Goal: Information Seeking & Learning: Find specific page/section

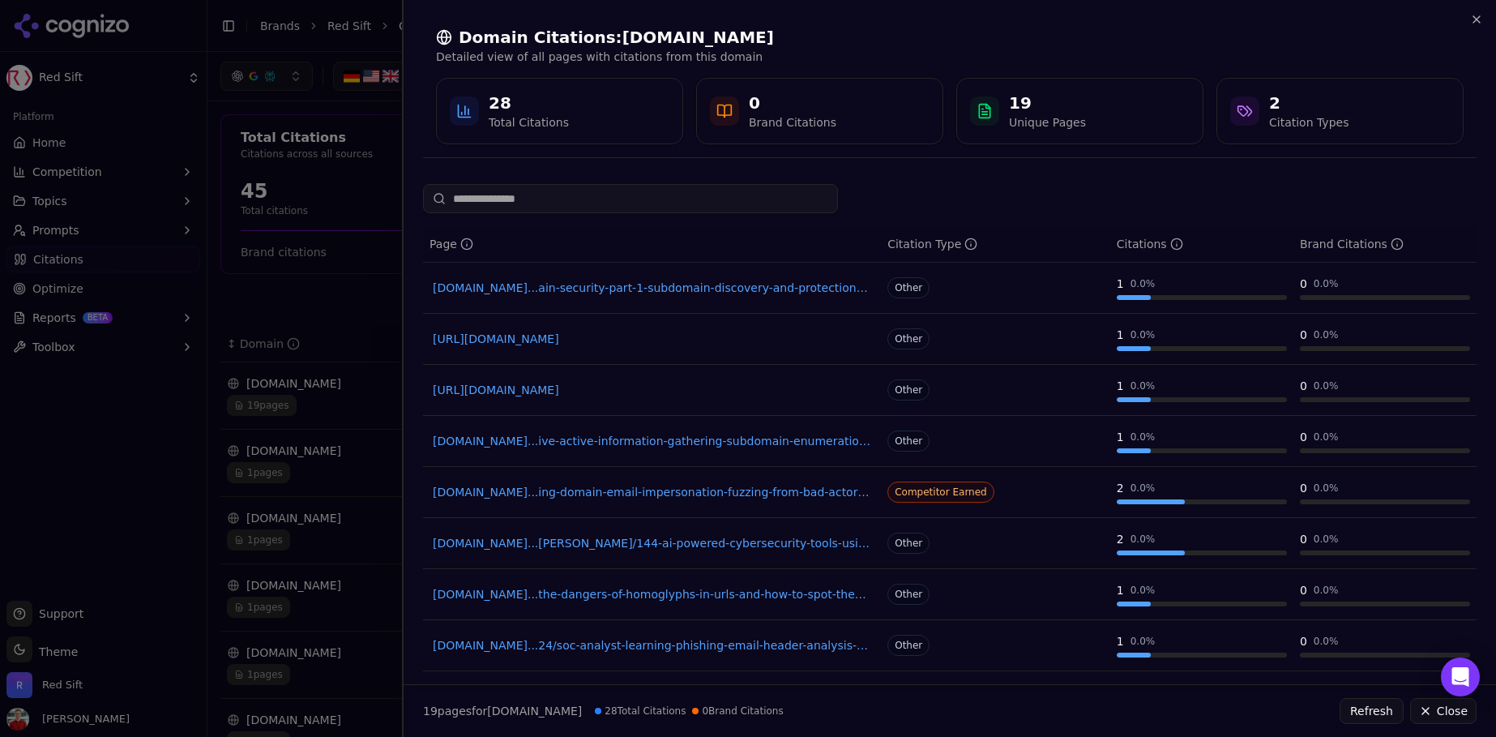
click at [288, 227] on div at bounding box center [748, 368] width 1496 height 737
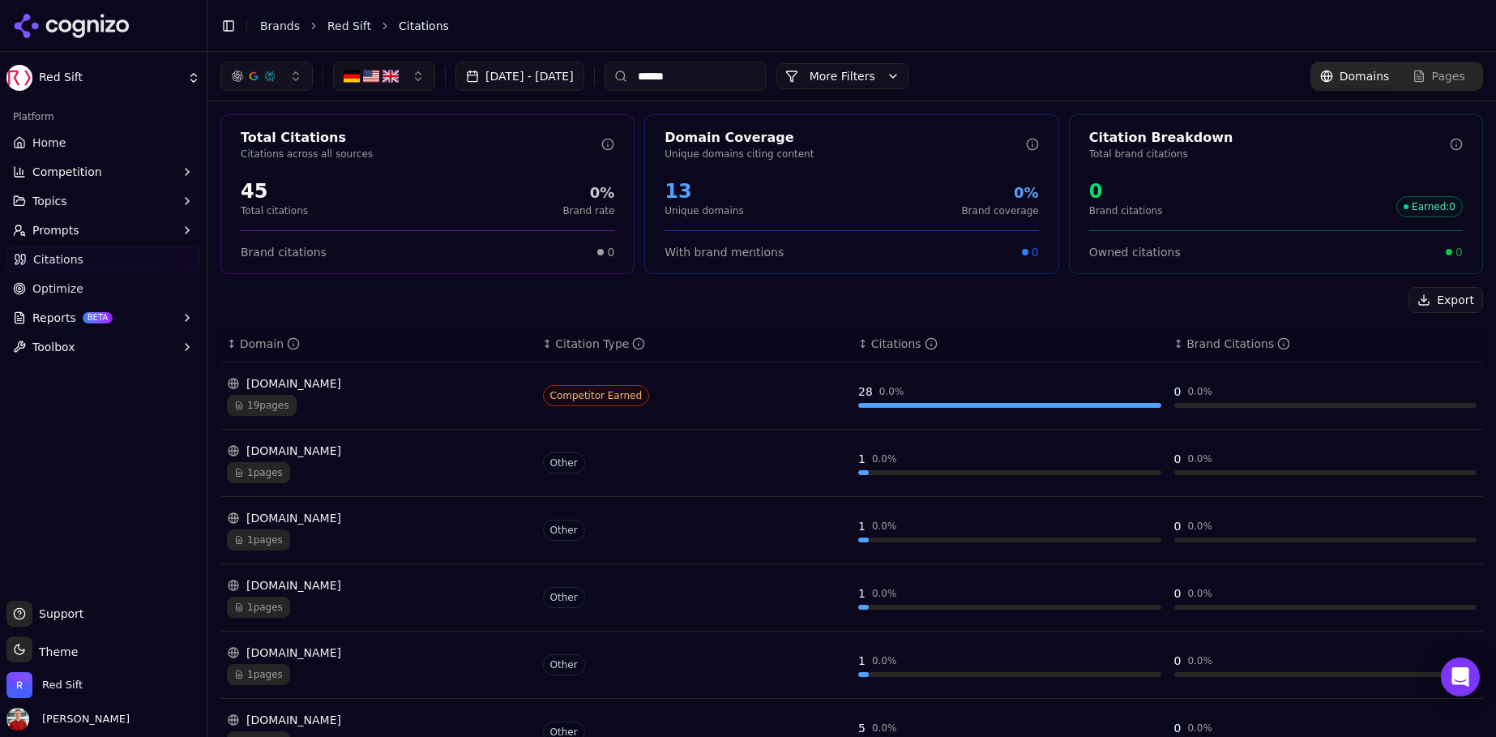
click at [265, 405] on span "19 pages" at bounding box center [262, 405] width 70 height 21
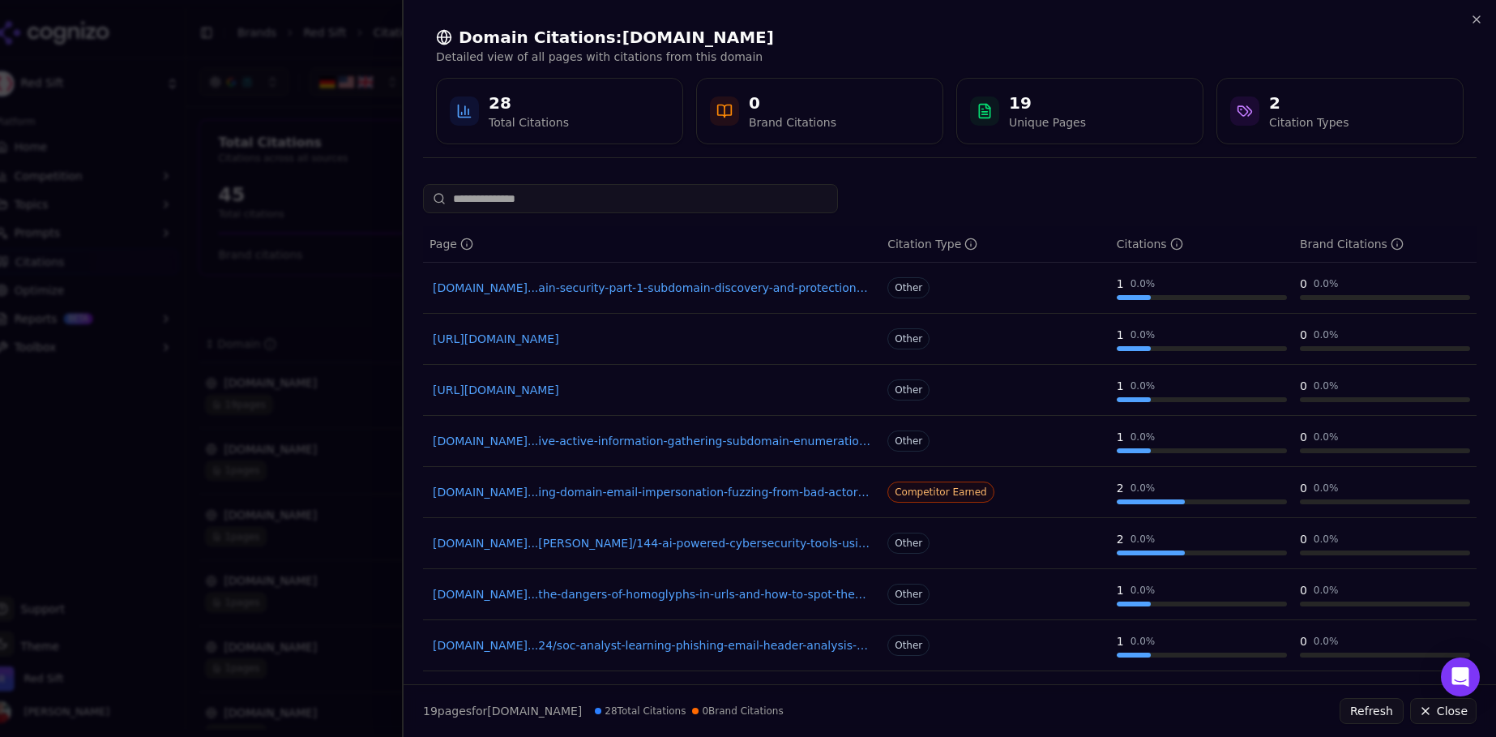
click at [282, 333] on div at bounding box center [748, 368] width 1496 height 737
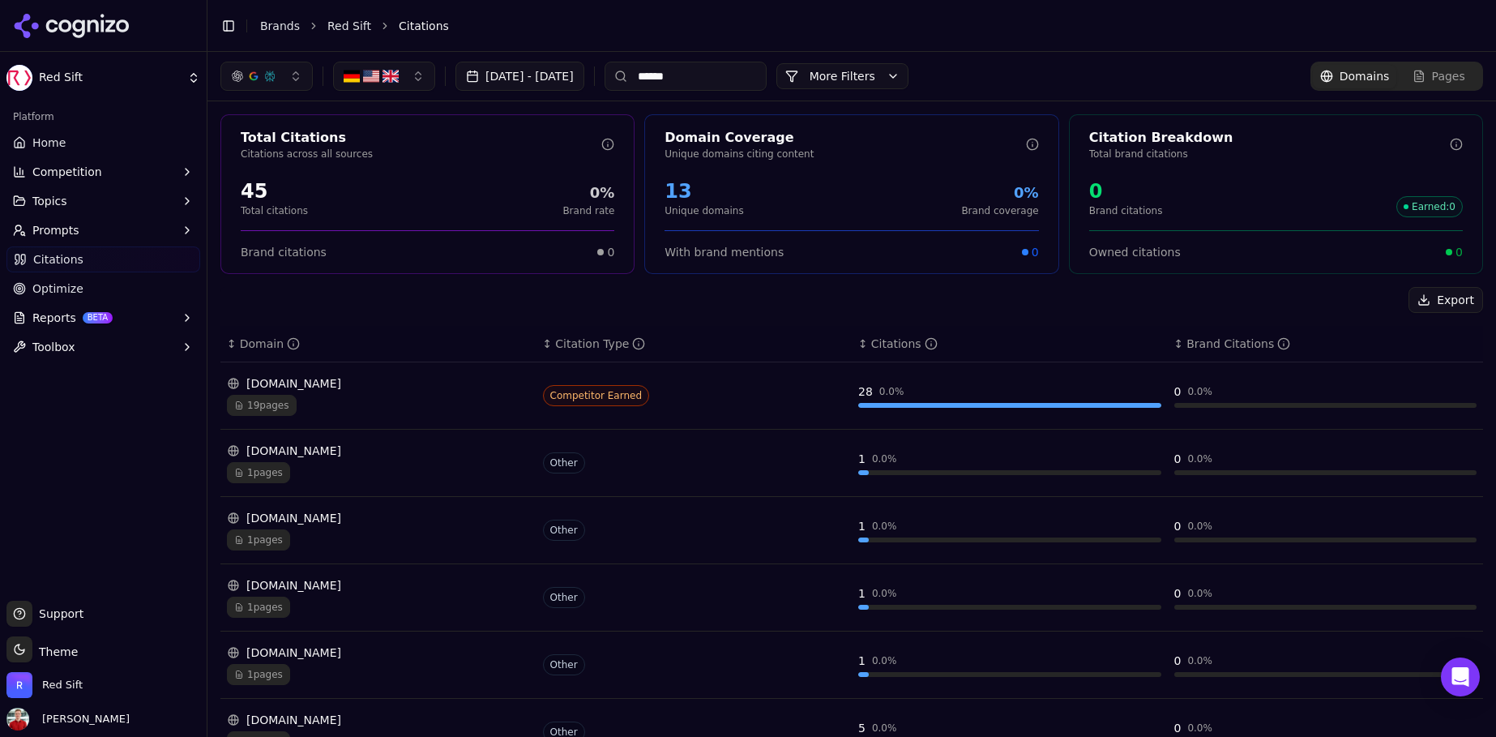
click at [889, 78] on button "More Filters" at bounding box center [842, 76] width 132 height 26
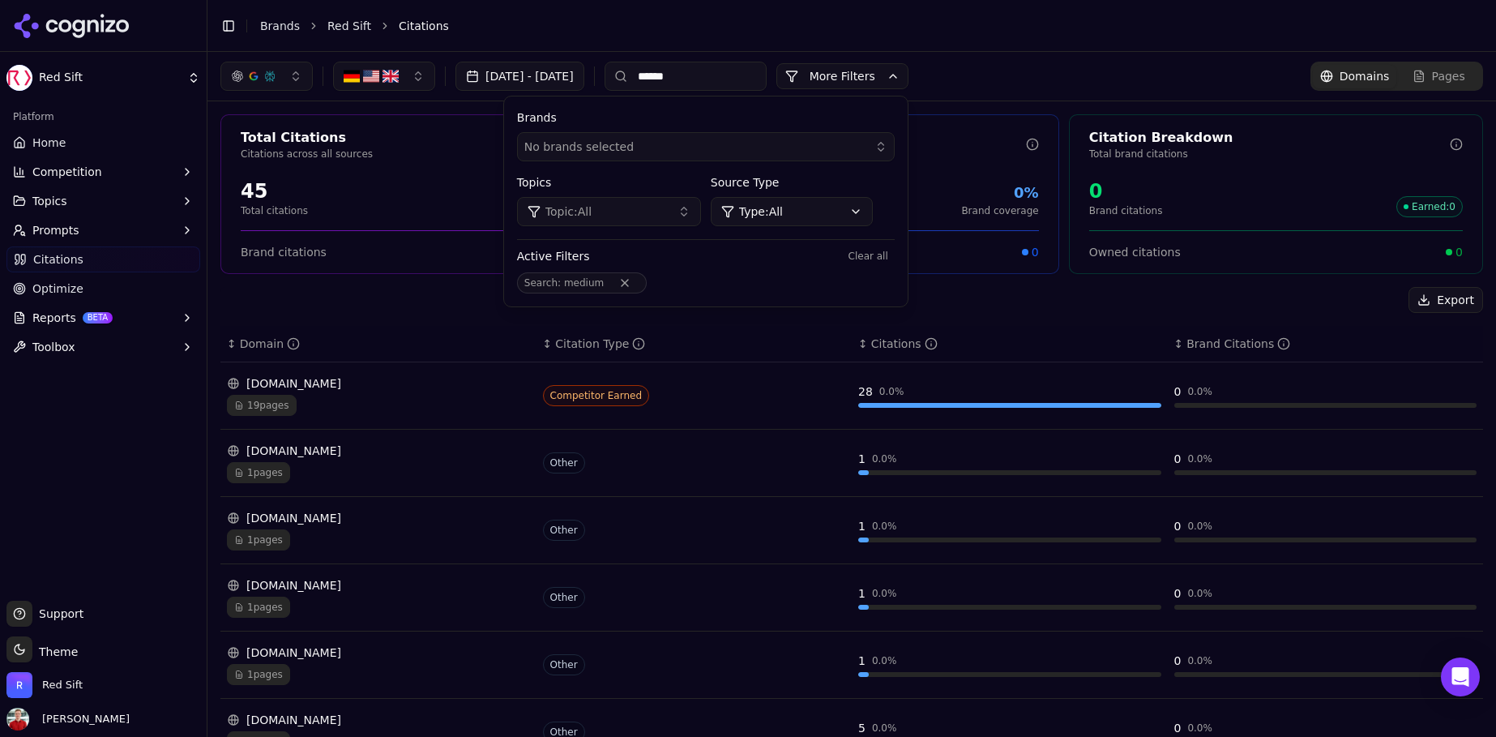
click at [889, 78] on button "More Filters" at bounding box center [842, 76] width 132 height 26
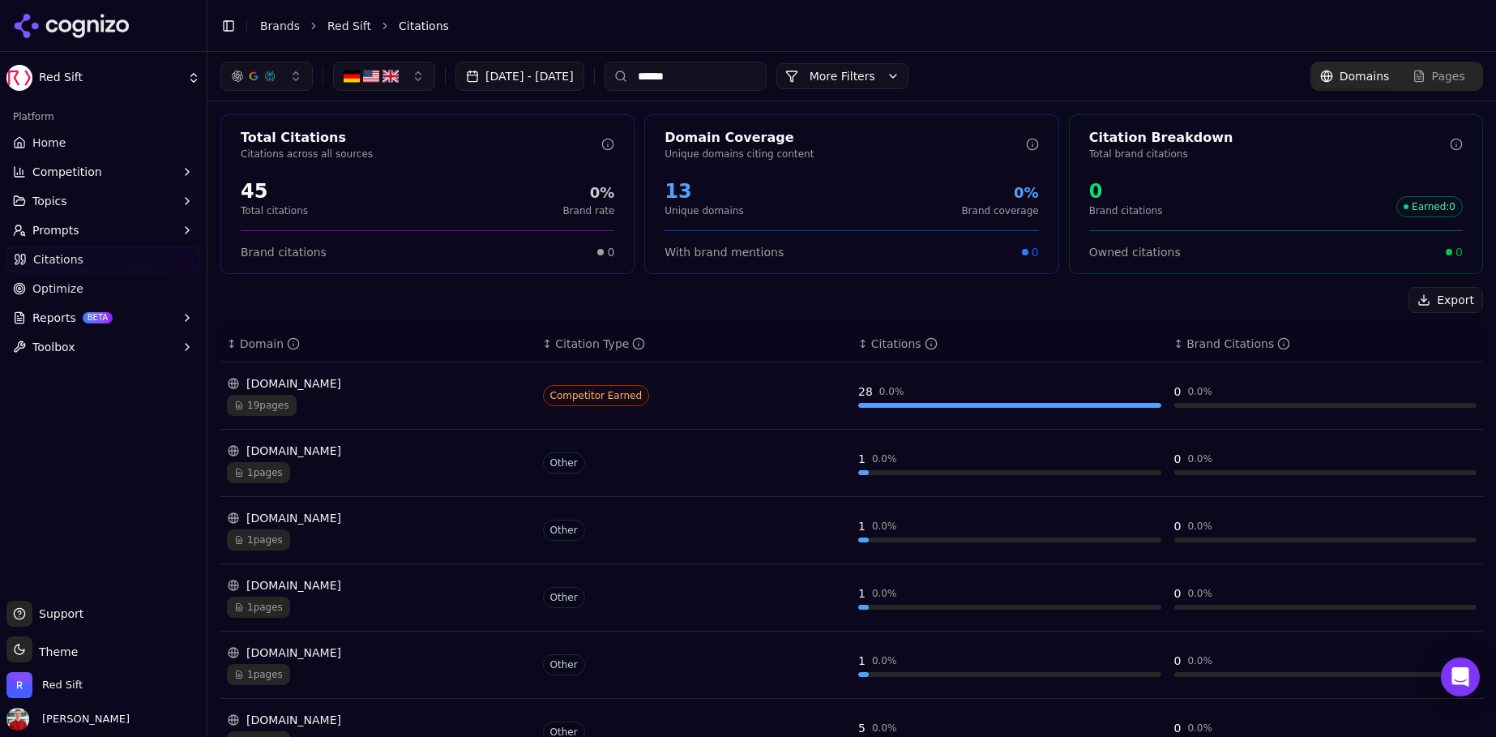
click at [746, 75] on input "******" at bounding box center [686, 76] width 162 height 29
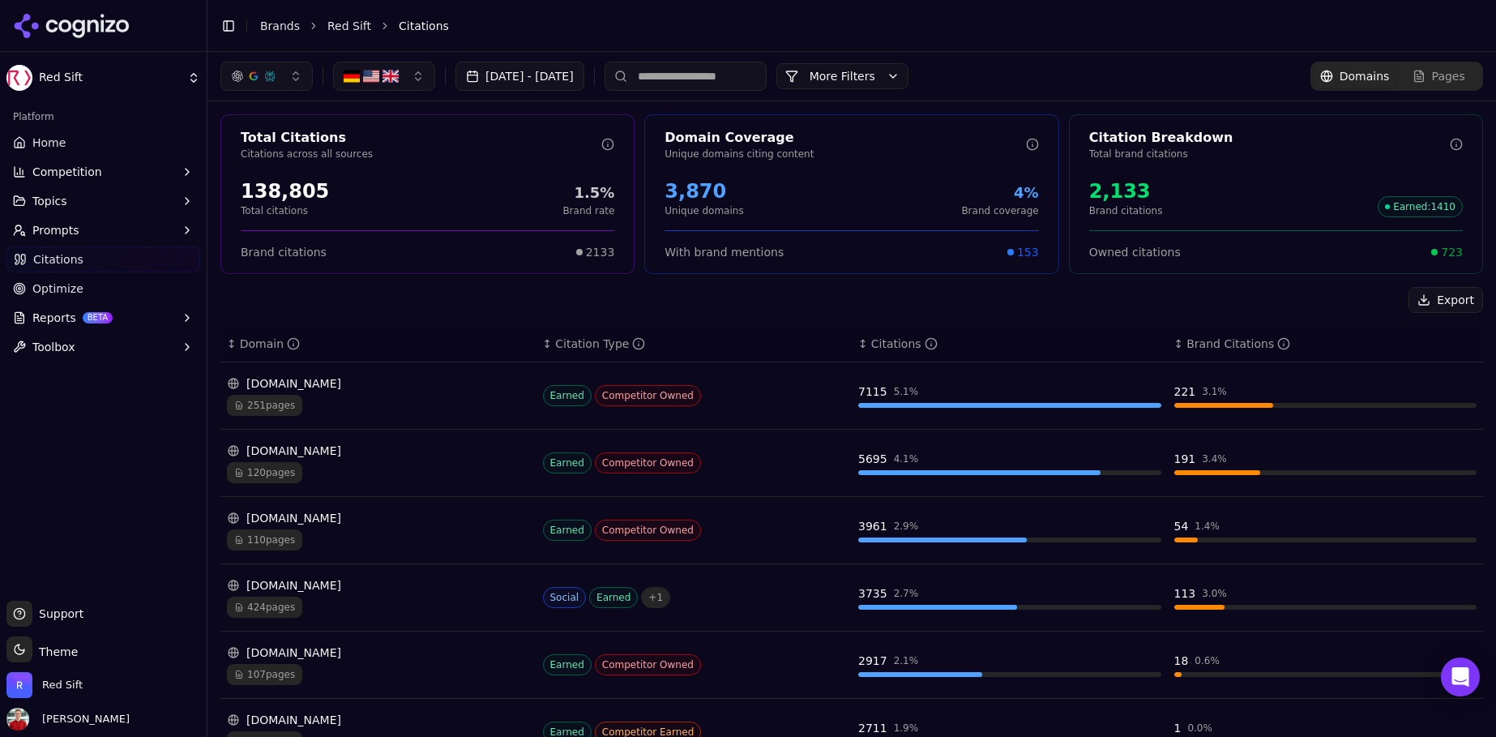
click at [293, 400] on span "251 pages" at bounding box center [264, 405] width 75 height 21
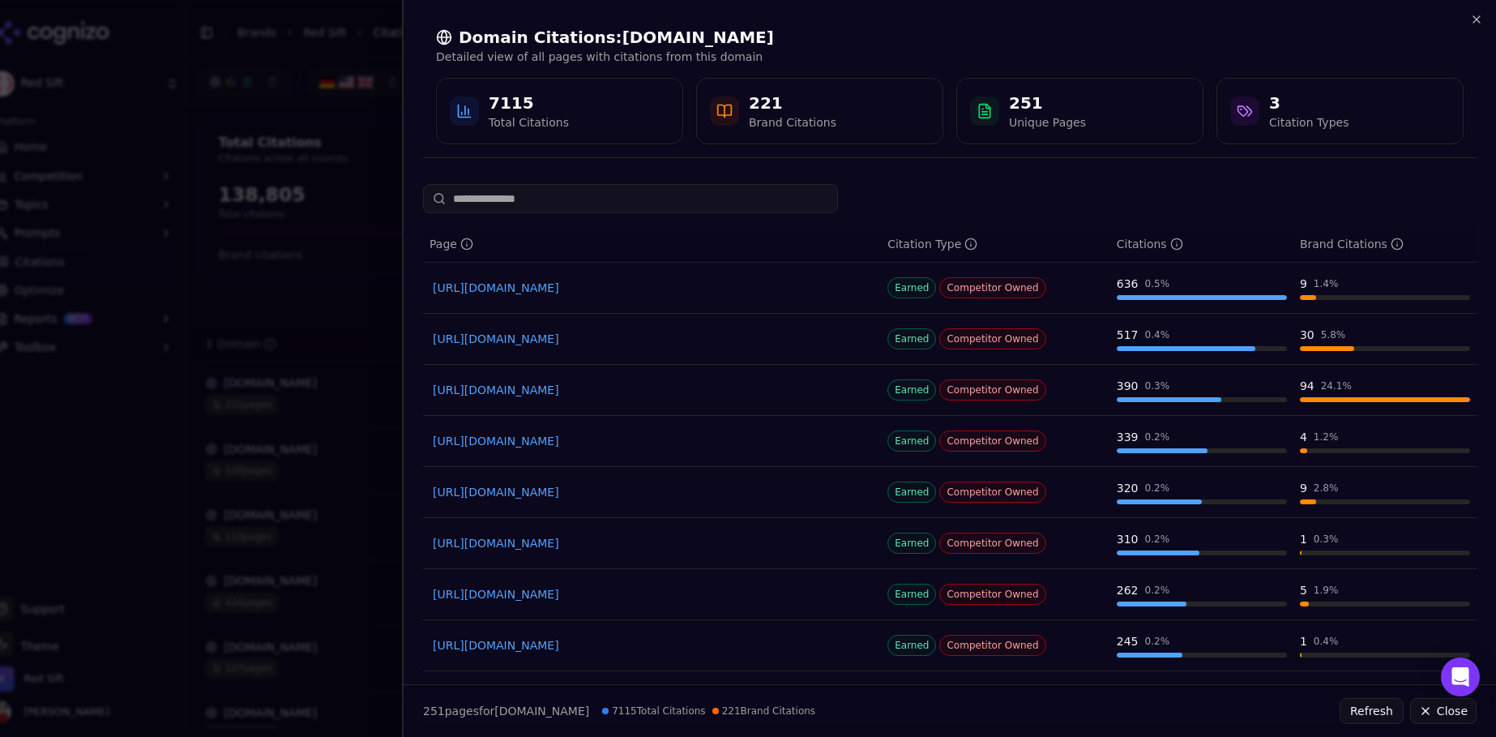
scroll to position [154, 0]
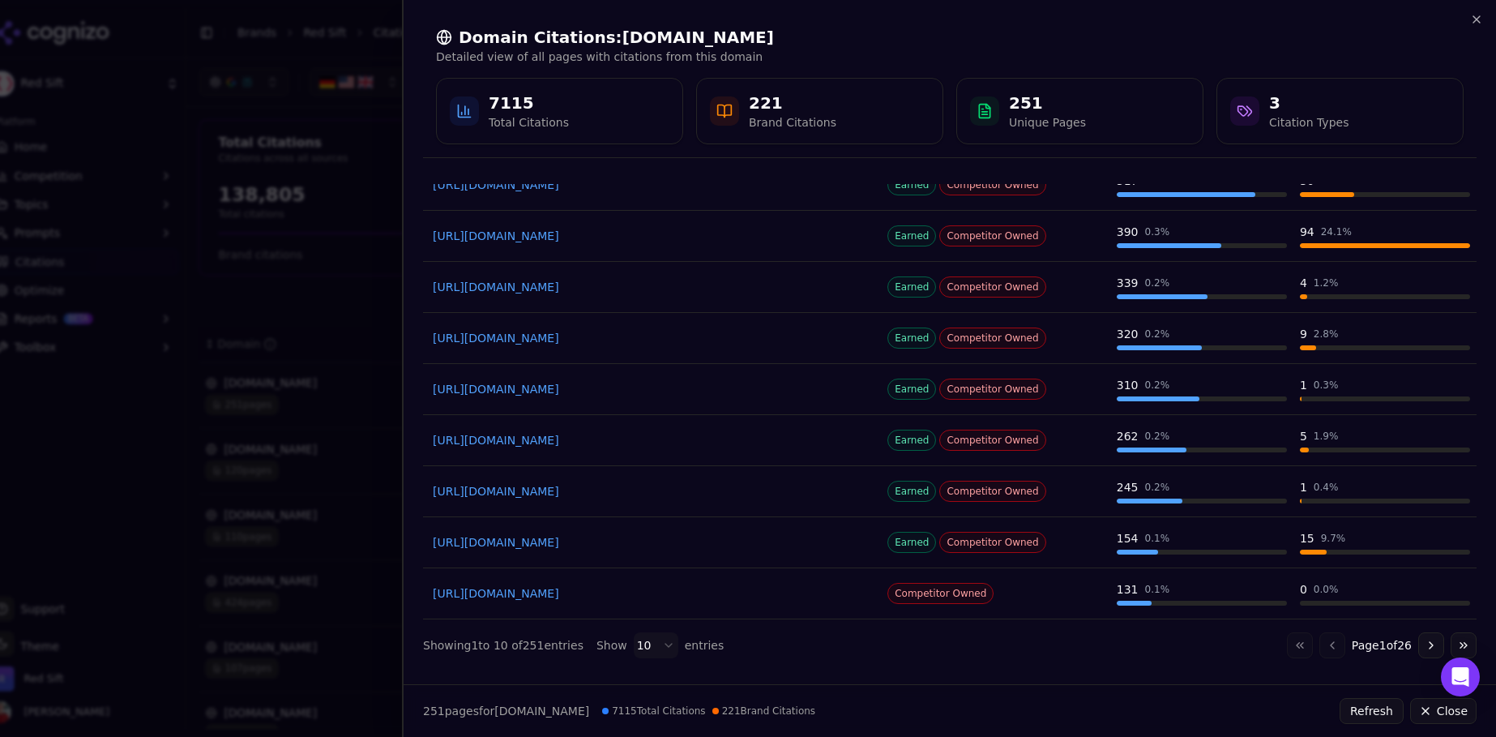
click at [1432, 641] on button "Go to next page" at bounding box center [1431, 645] width 26 height 26
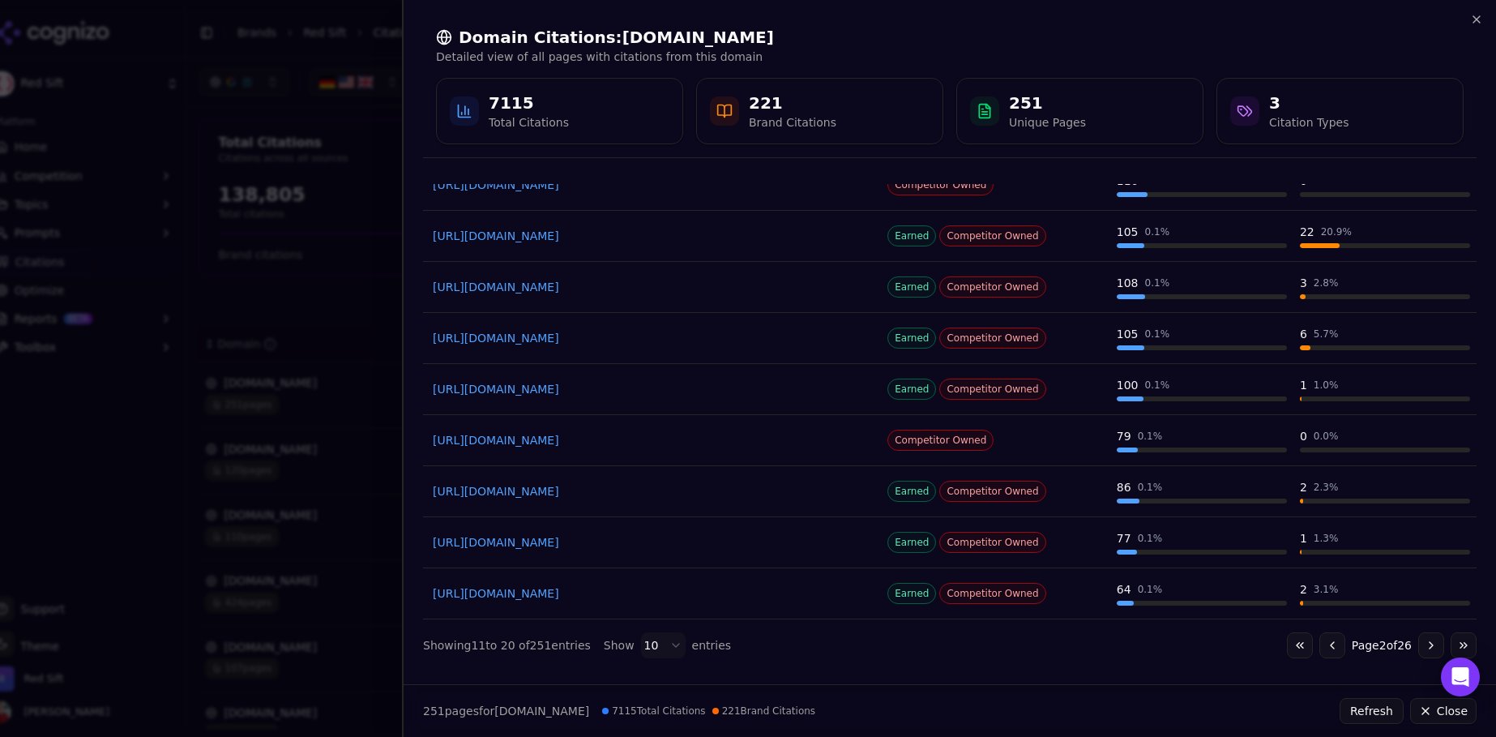
click at [1432, 641] on button "Go to next page" at bounding box center [1431, 645] width 26 height 26
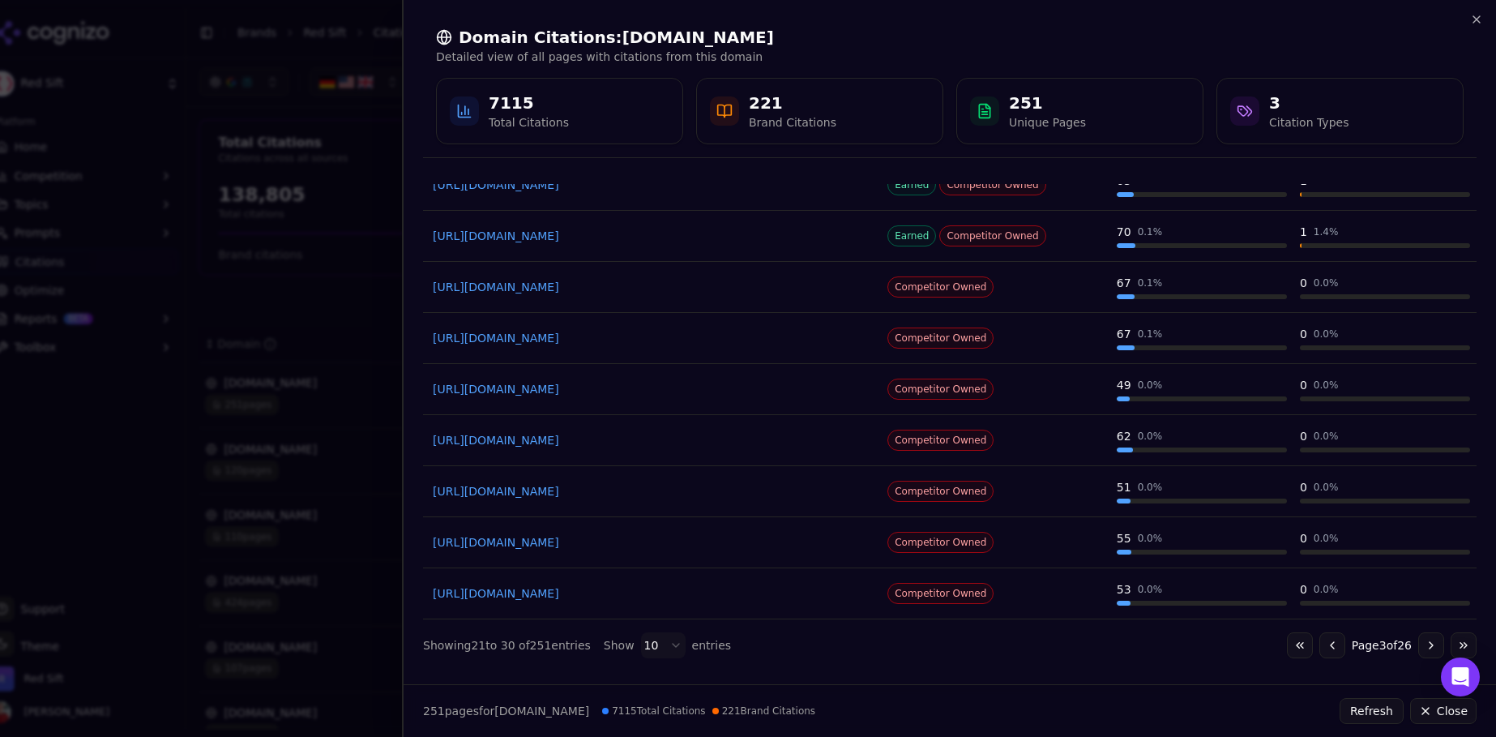
click at [1432, 641] on button "Go to next page" at bounding box center [1431, 645] width 26 height 26
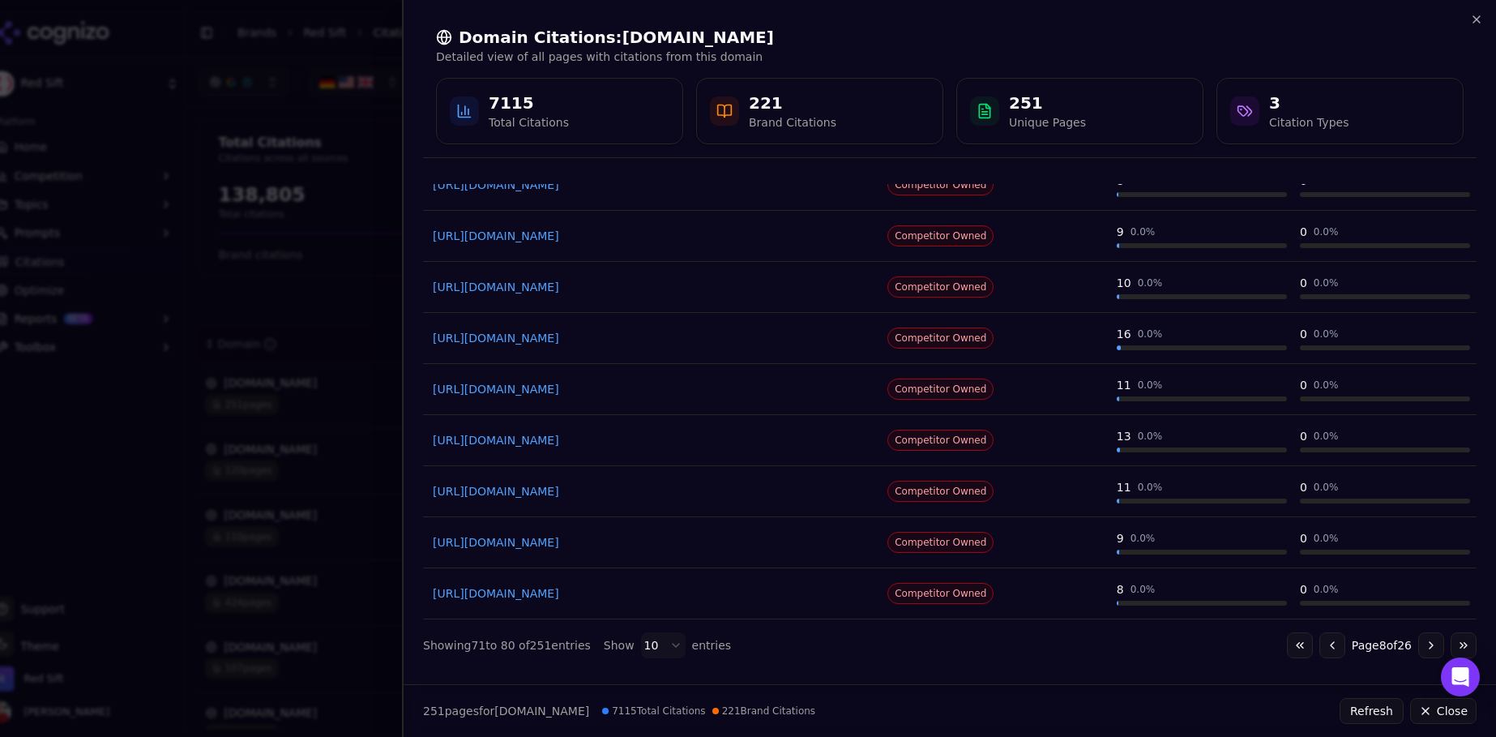
click at [1432, 641] on button "Go to next page" at bounding box center [1431, 645] width 26 height 26
click at [1323, 648] on button "Go to previous page" at bounding box center [1325, 645] width 26 height 26
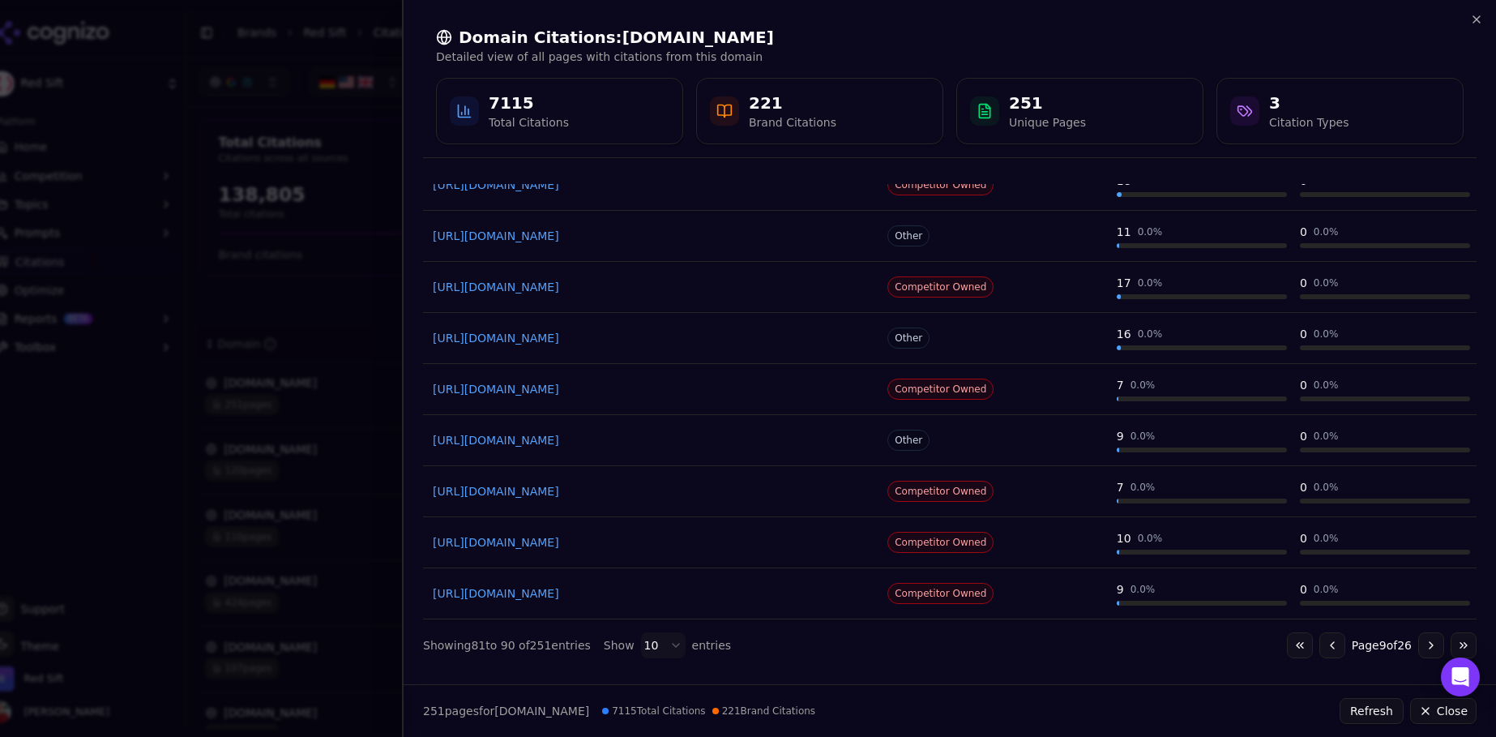
click at [1323, 648] on button "Go to previous page" at bounding box center [1332, 645] width 26 height 26
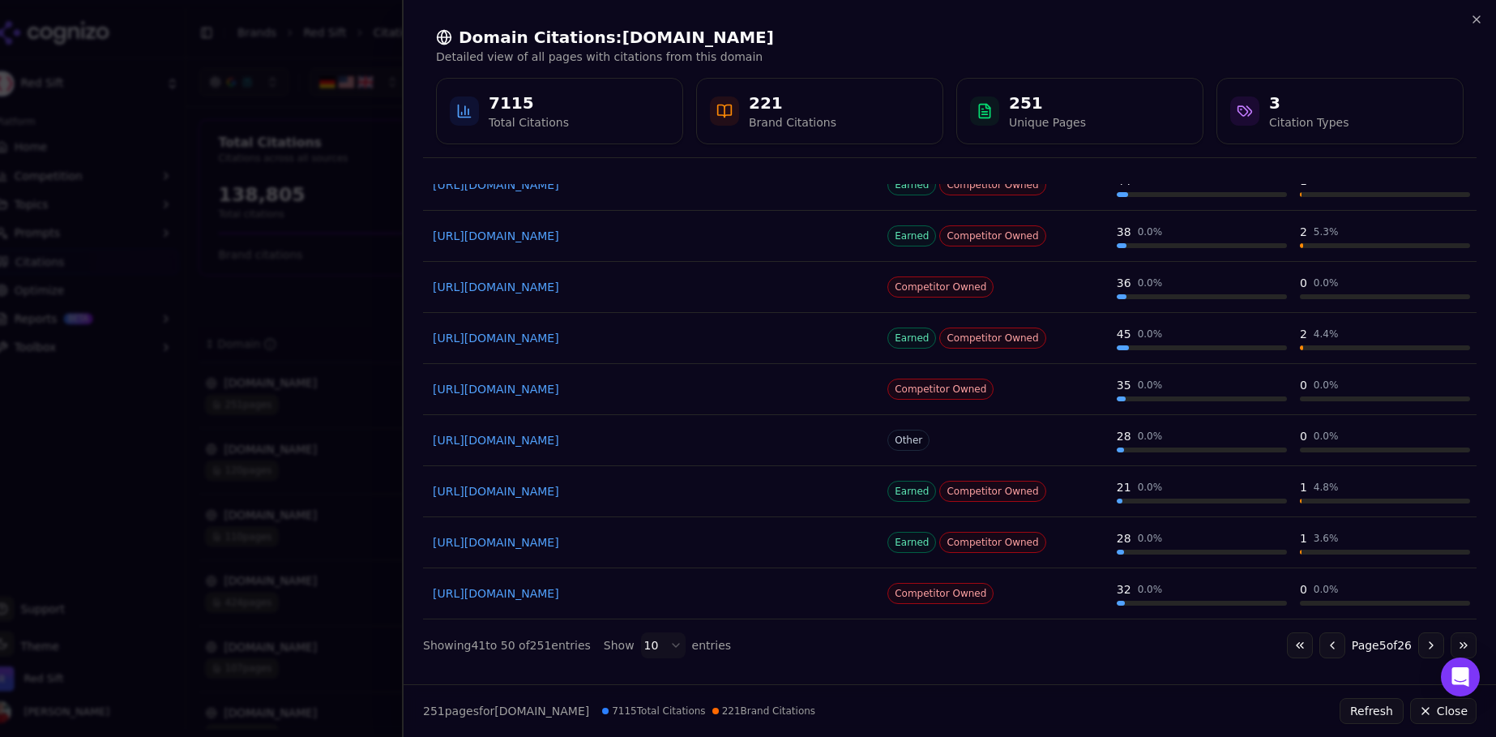
click at [1323, 648] on button "Go to previous page" at bounding box center [1332, 645] width 26 height 26
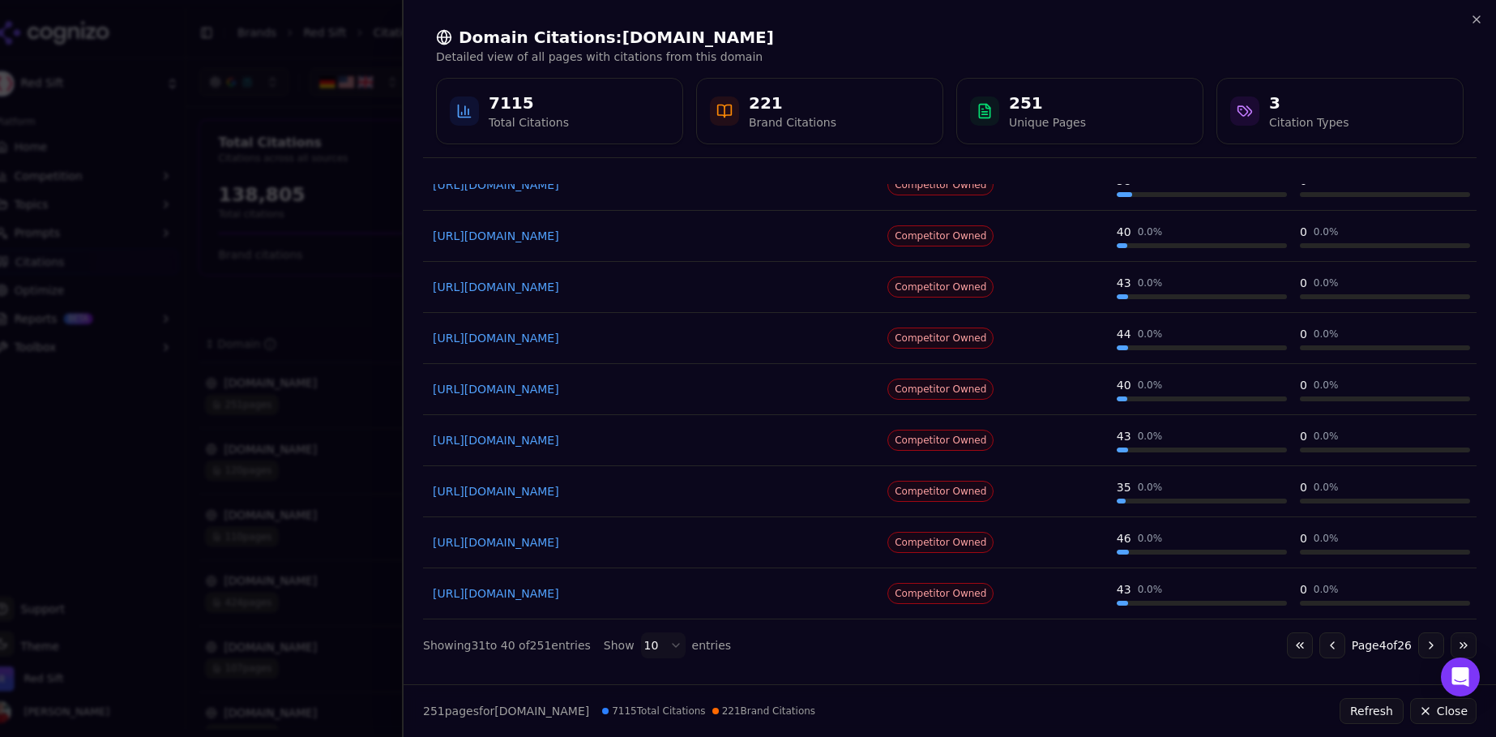
click at [1323, 648] on button "Go to previous page" at bounding box center [1332, 645] width 26 height 26
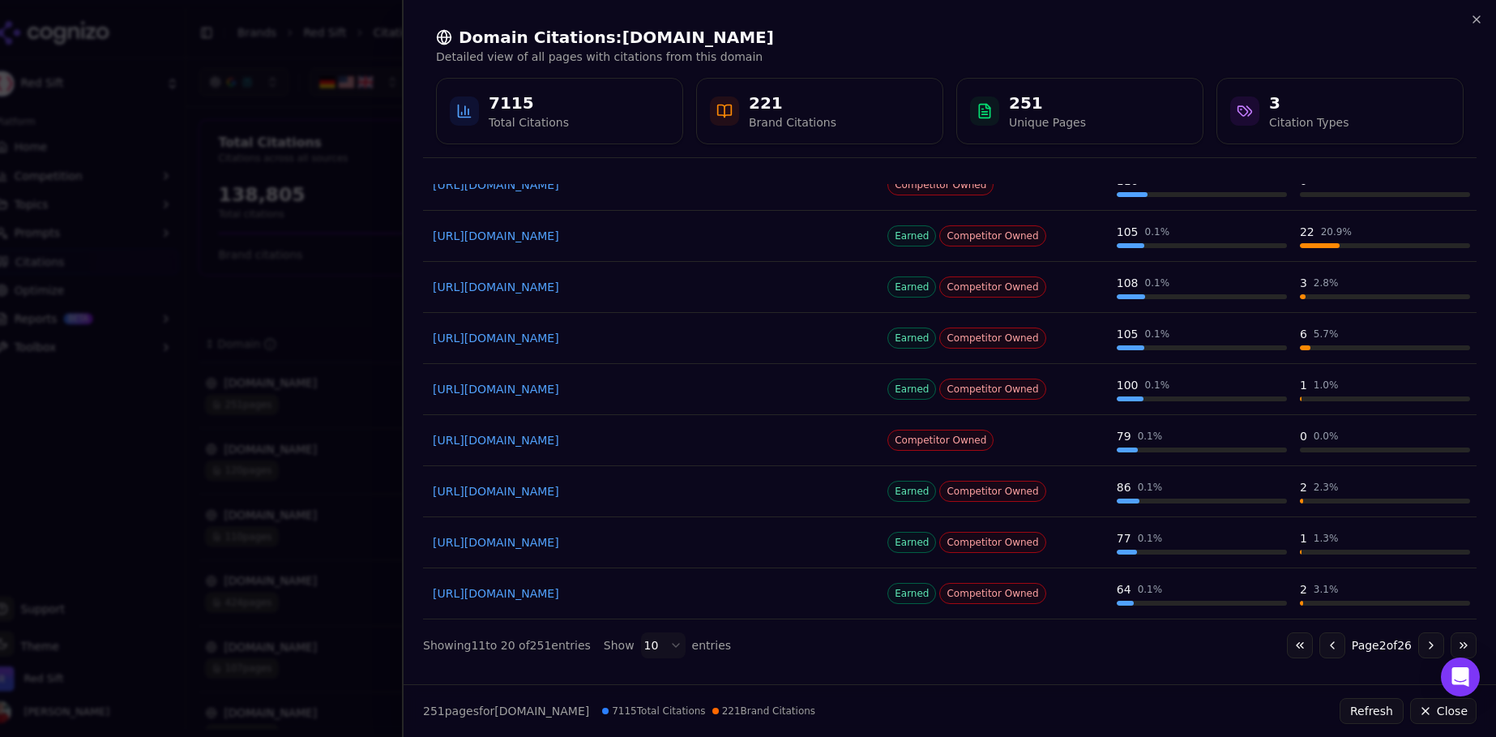
click at [390, 134] on div at bounding box center [748, 368] width 1496 height 737
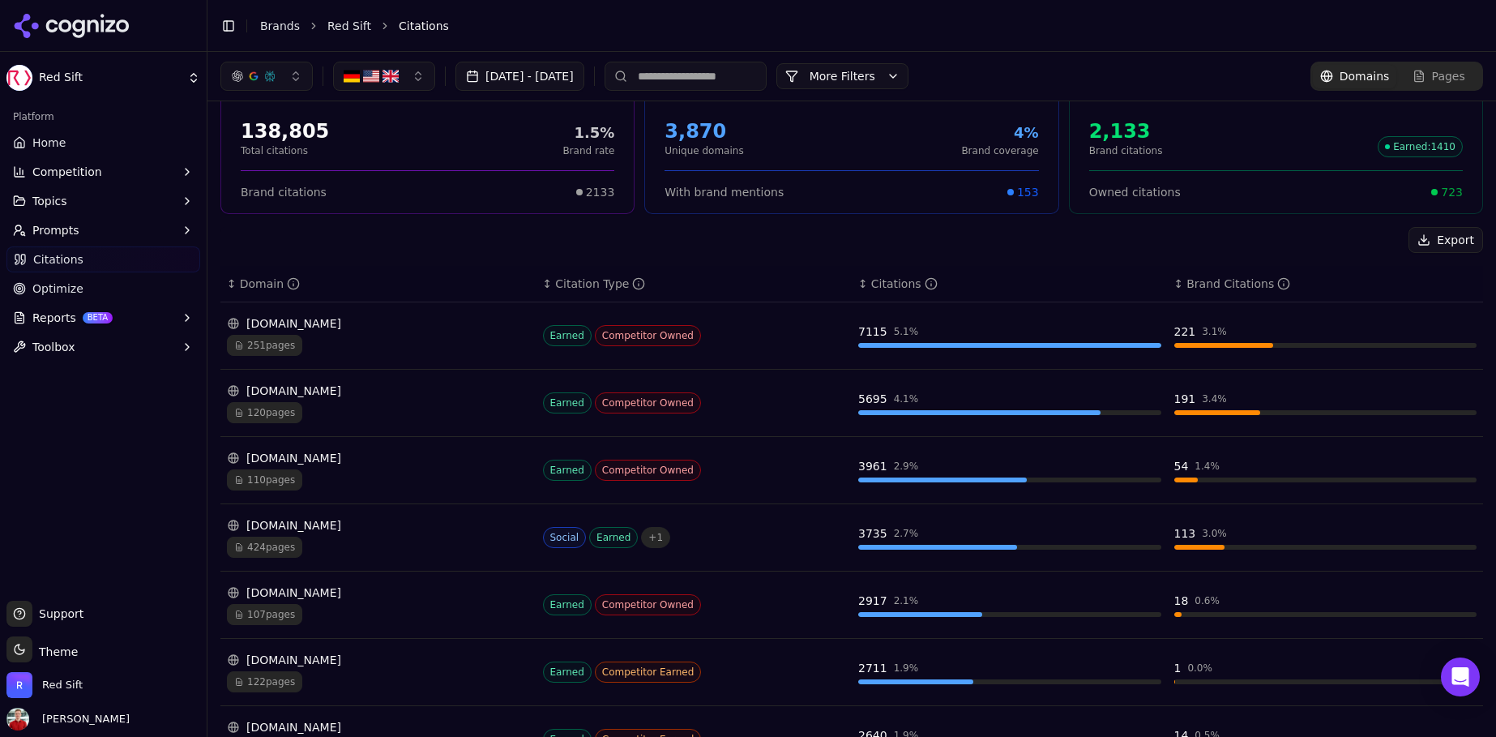
scroll to position [71, 0]
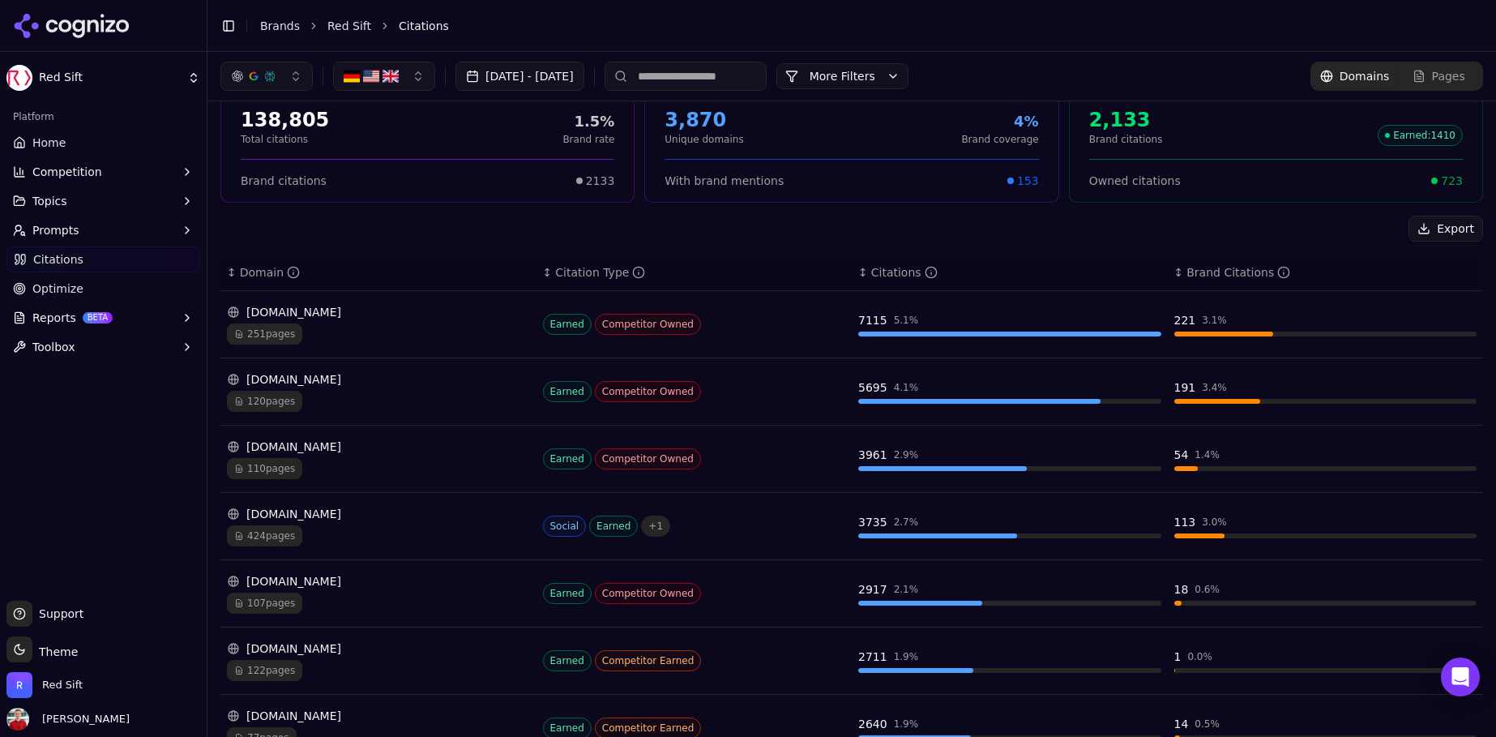
click at [293, 531] on span "424 pages" at bounding box center [264, 535] width 75 height 21
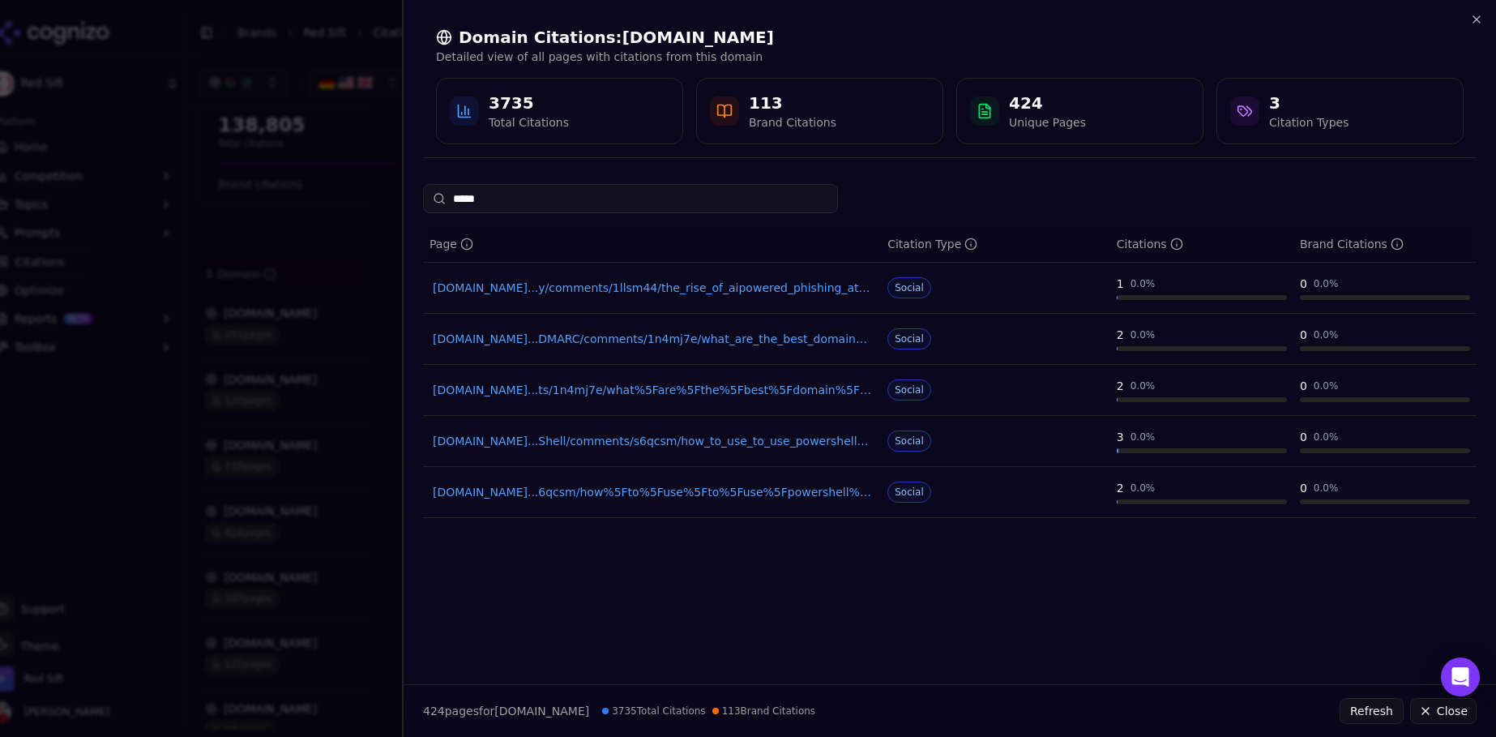
type input "*****"
click at [562, 385] on link "[DOMAIN_NAME]...ts/1n4mj7e/what%5Fare%5Fthe%5Fbest%5Fdomain%5Fsecurity%5Fmanage…" at bounding box center [652, 390] width 438 height 16
click at [577, 192] on input "*****" at bounding box center [630, 198] width 415 height 29
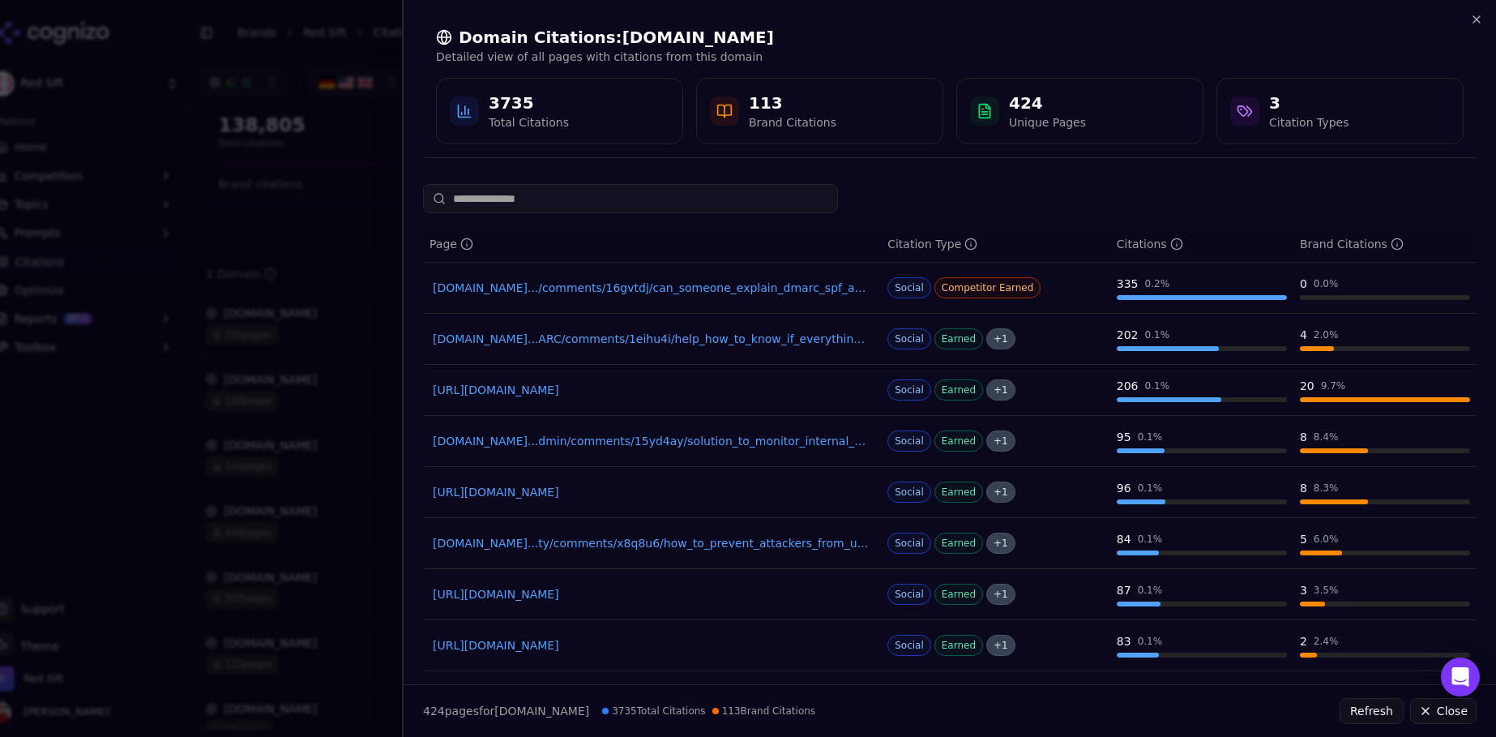
click at [364, 179] on div at bounding box center [748, 368] width 1496 height 737
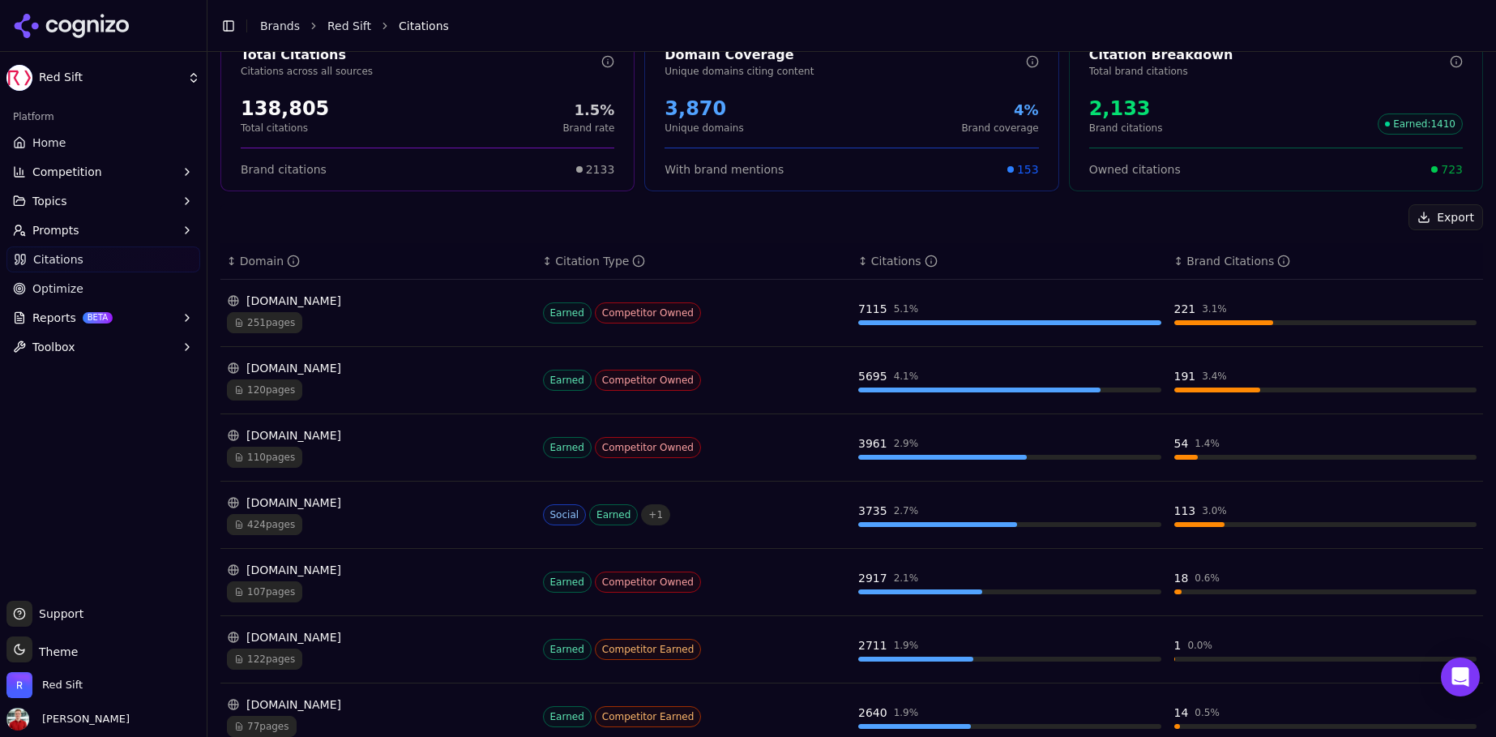
scroll to position [100, 0]
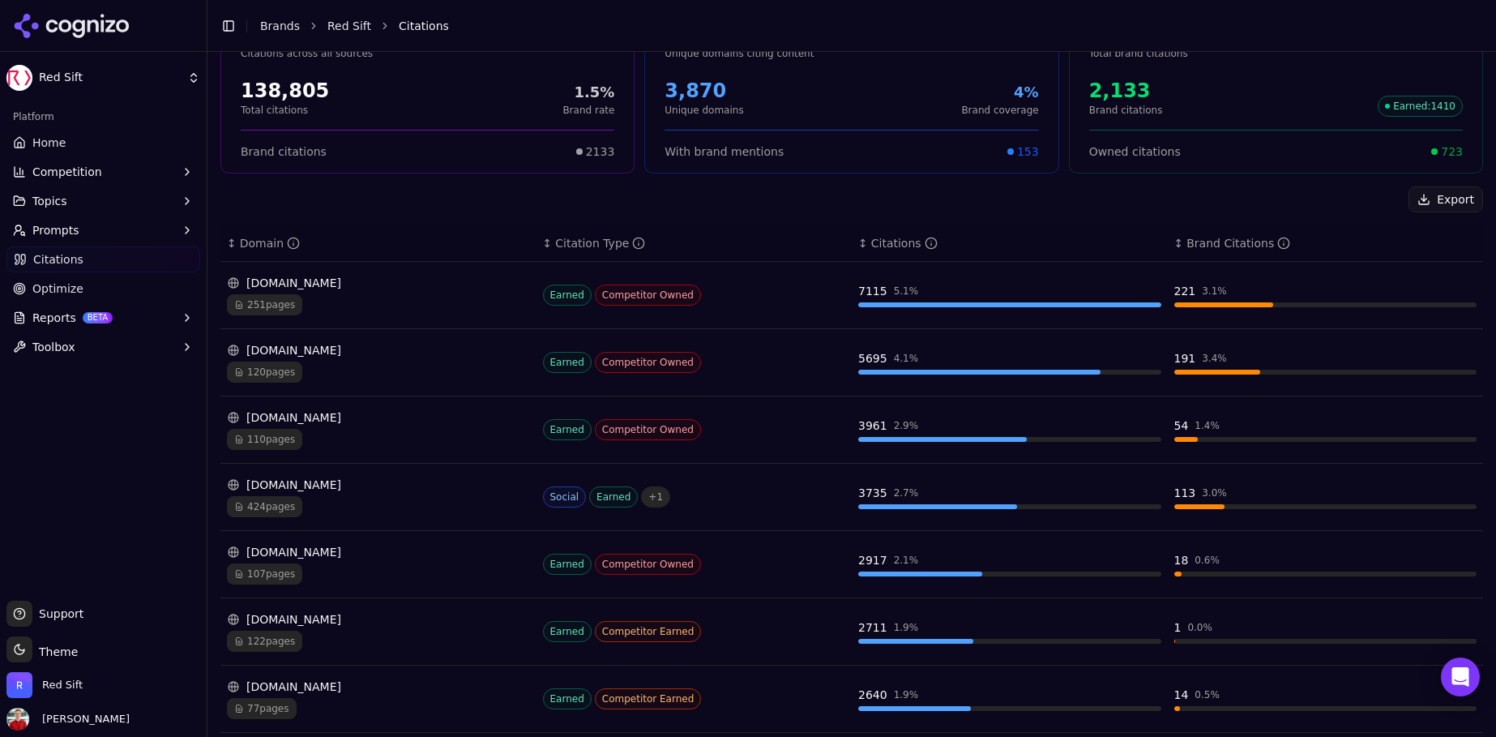
click at [262, 506] on span "424 pages" at bounding box center [264, 506] width 75 height 21
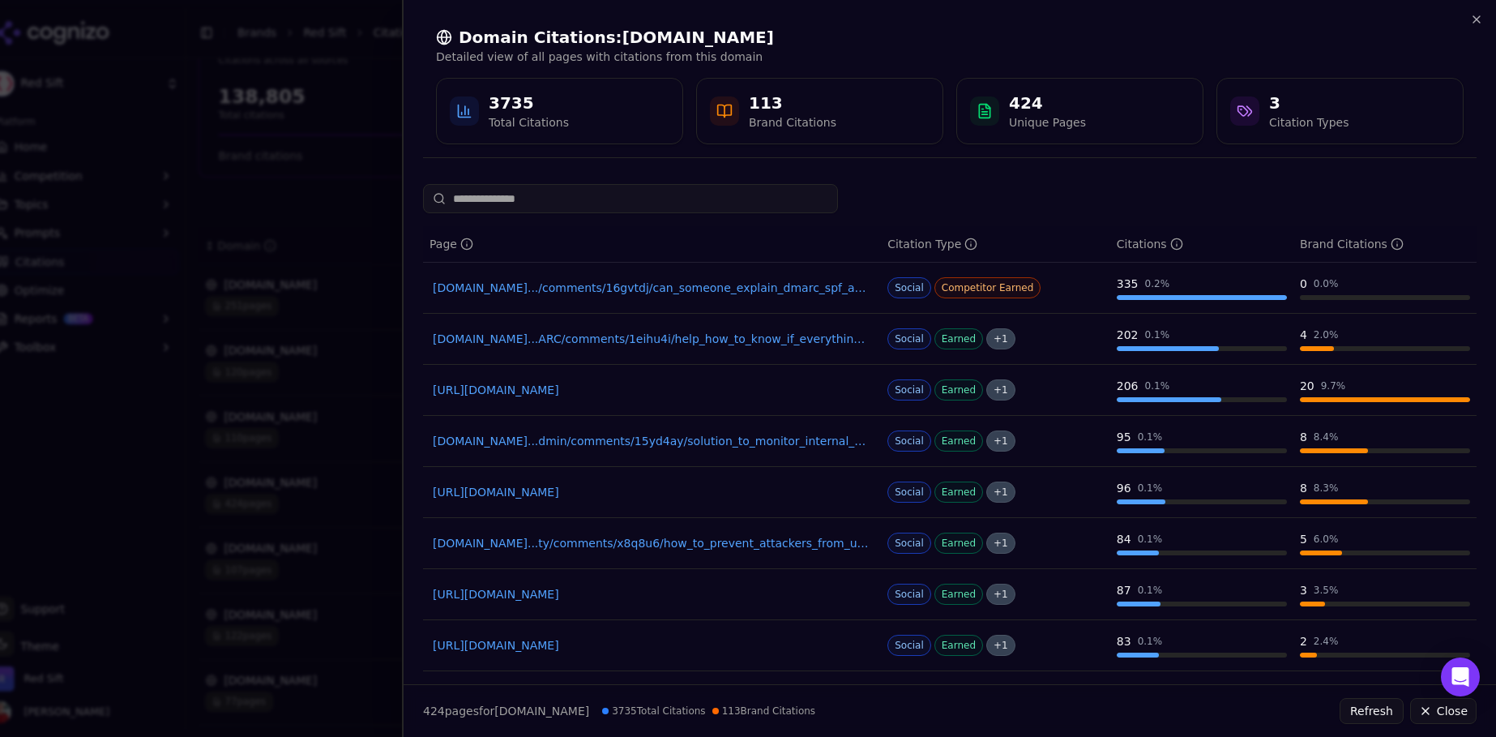
click at [591, 203] on input at bounding box center [630, 198] width 415 height 29
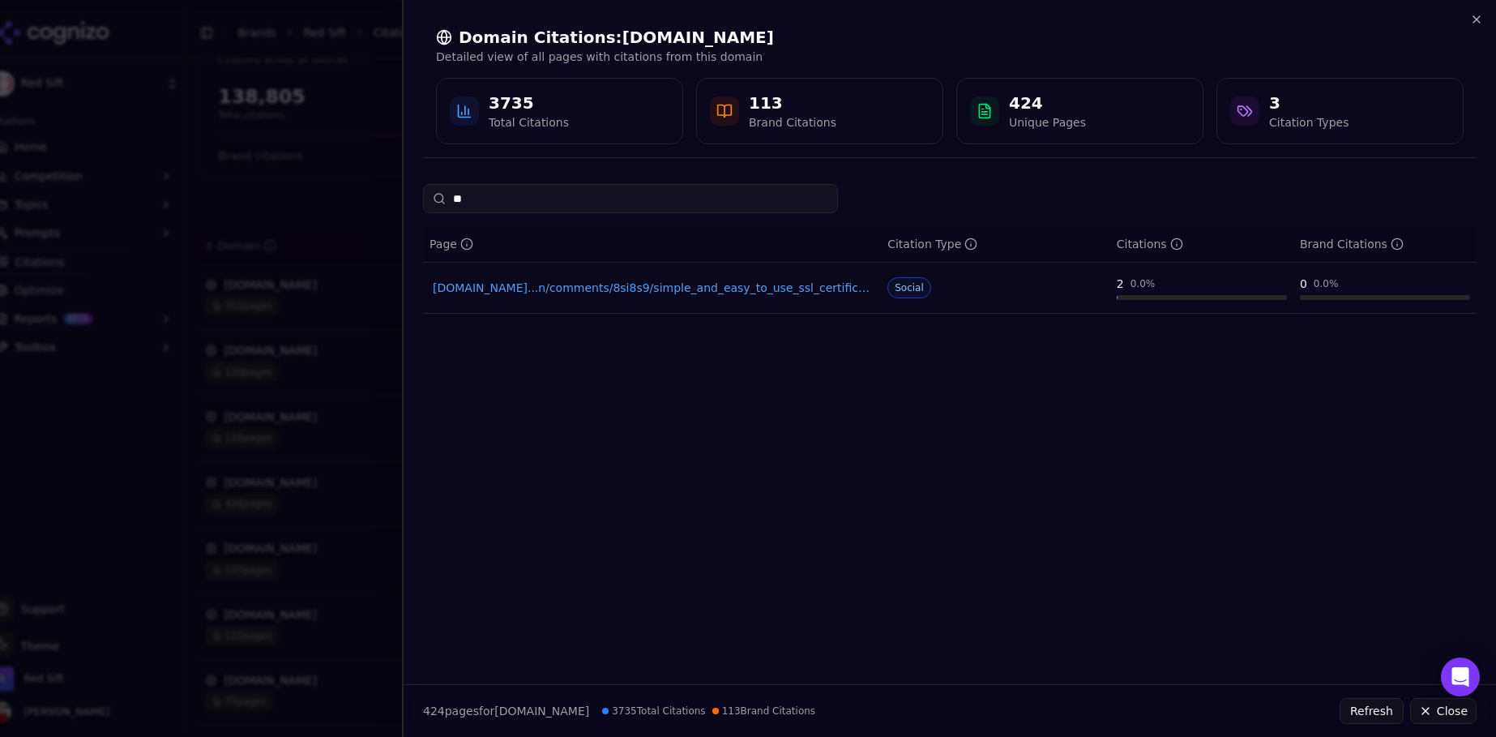
type input "*"
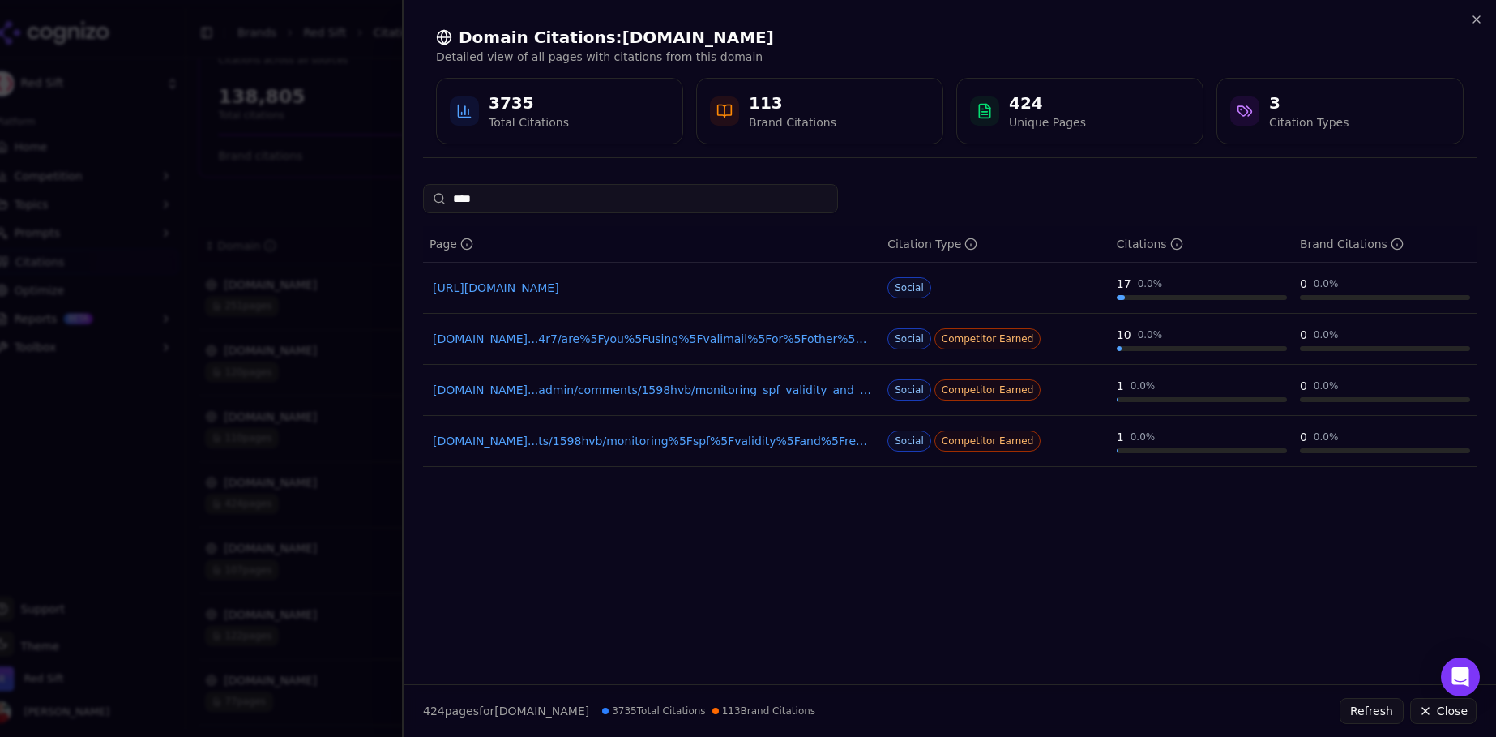
type input "****"
click at [664, 333] on link "[DOMAIN_NAME]...4r7/are%5Fyou%5Fusing%5Fvalimail%5For%5Fother%5Ftools%5Ffor%5Fd…" at bounding box center [652, 339] width 438 height 16
